Goal: Task Accomplishment & Management: Use online tool/utility

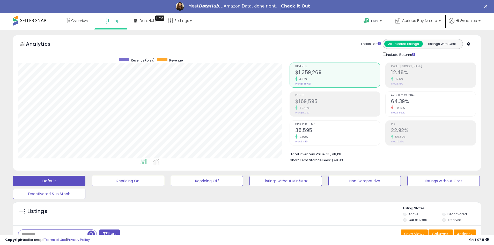
scroll to position [106, 272]
click at [421, 21] on span "Curious Buy Nature" at bounding box center [419, 20] width 35 height 5
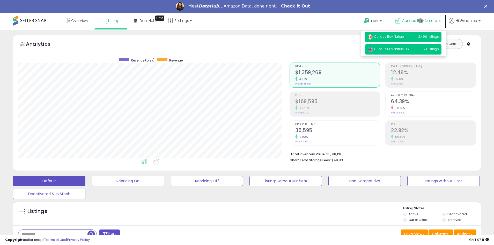
click at [404, 50] on span "Curious Buy Nature US" at bounding box center [388, 49] width 41 height 4
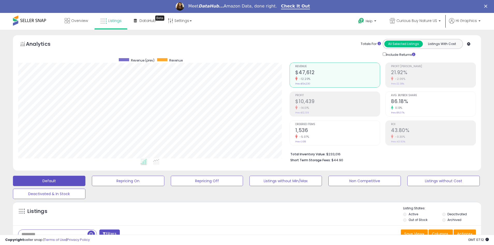
scroll to position [125, 0]
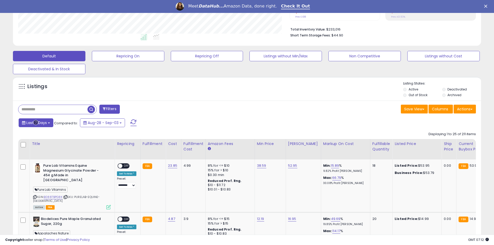
click at [36, 123] on span "Last 7 Days" at bounding box center [36, 122] width 20 height 5
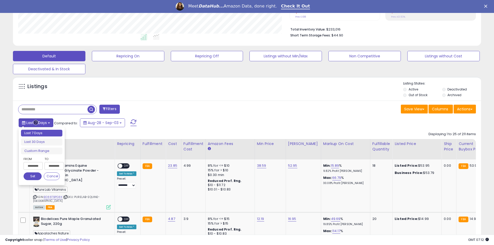
type input "**********"
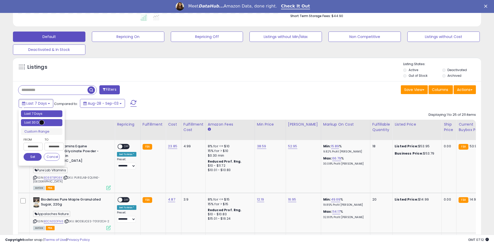
click at [42, 123] on li "Last 30 Days" at bounding box center [41, 122] width 41 height 7
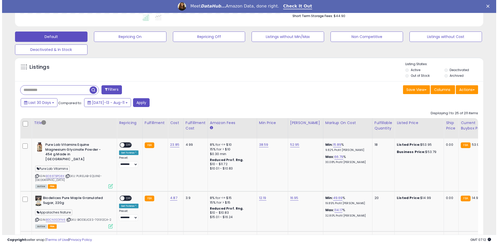
scroll to position [112, 0]
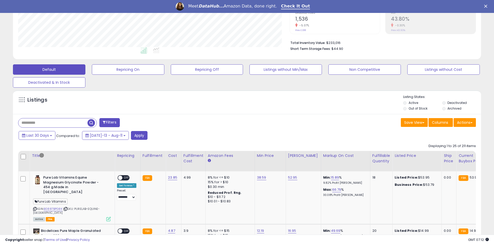
click at [110, 123] on button "Filters" at bounding box center [109, 122] width 20 height 9
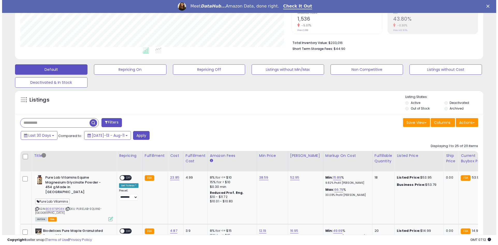
scroll to position [106, 274]
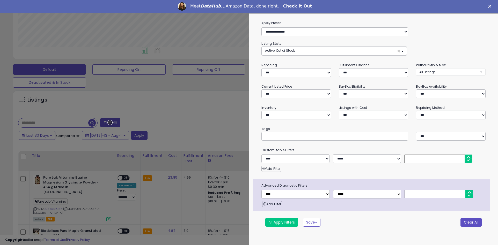
click at [471, 222] on button "Clear All" at bounding box center [471, 222] width 21 height 9
select select "*"
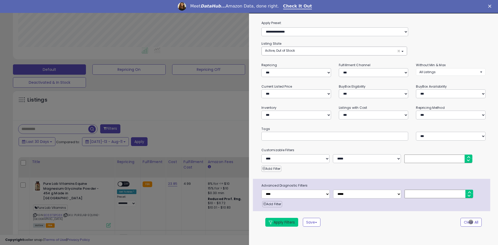
click at [282, 222] on button "Apply Filters" at bounding box center [281, 222] width 33 height 9
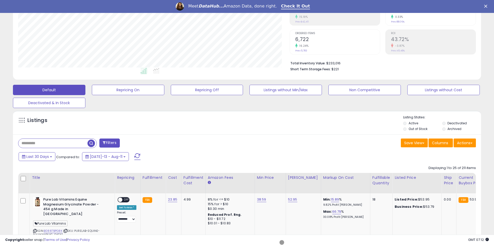
scroll to position [111, 0]
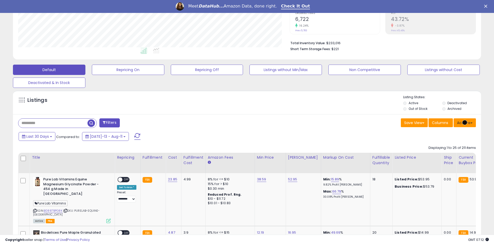
click at [465, 123] on button "Actions" at bounding box center [465, 123] width 22 height 9
click at [444, 156] on link "Export All Columns" at bounding box center [444, 156] width 57 height 8
